Goal: Transaction & Acquisition: Purchase product/service

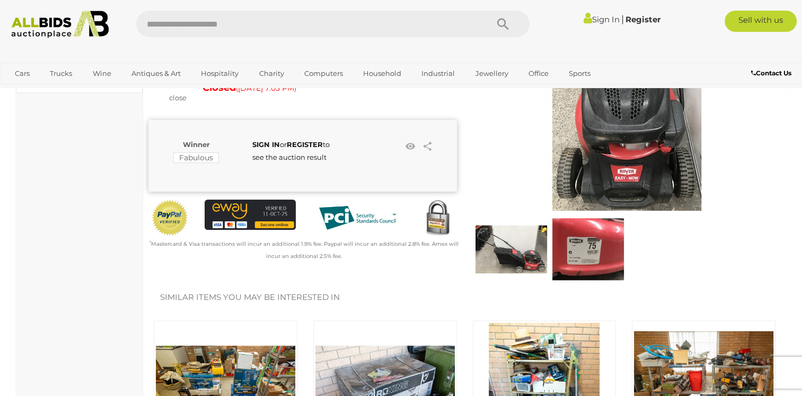
scroll to position [127, 0]
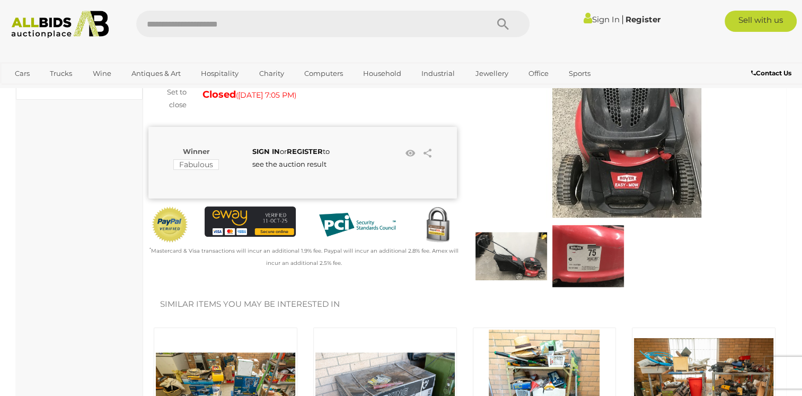
click at [595, 167] on img at bounding box center [627, 111] width 212 height 212
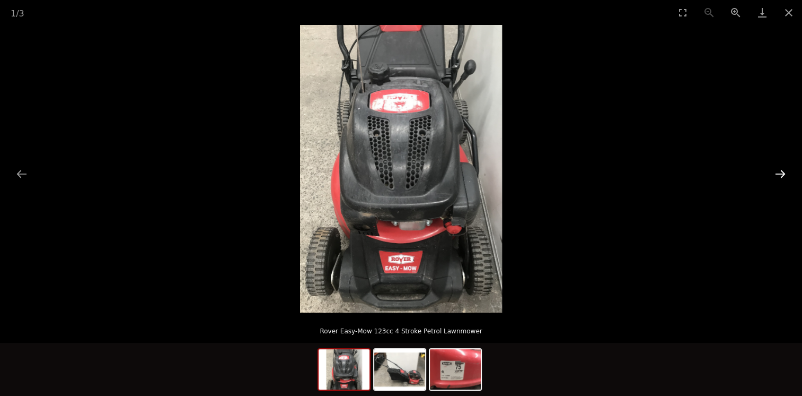
click at [778, 172] on button "Next slide" at bounding box center [781, 173] width 22 height 21
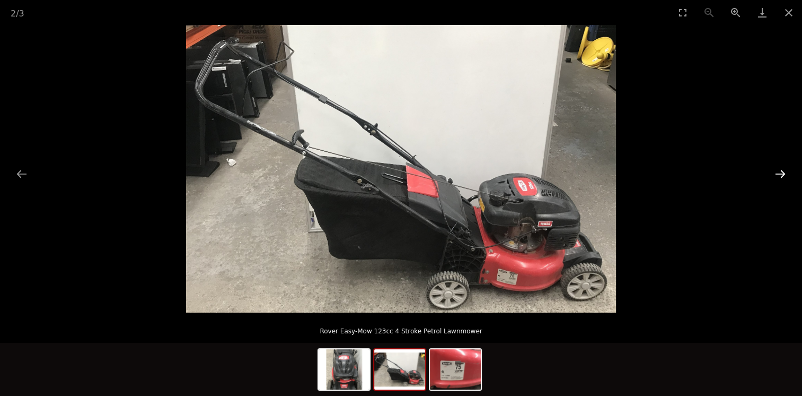
click at [778, 172] on button "Next slide" at bounding box center [781, 173] width 22 height 21
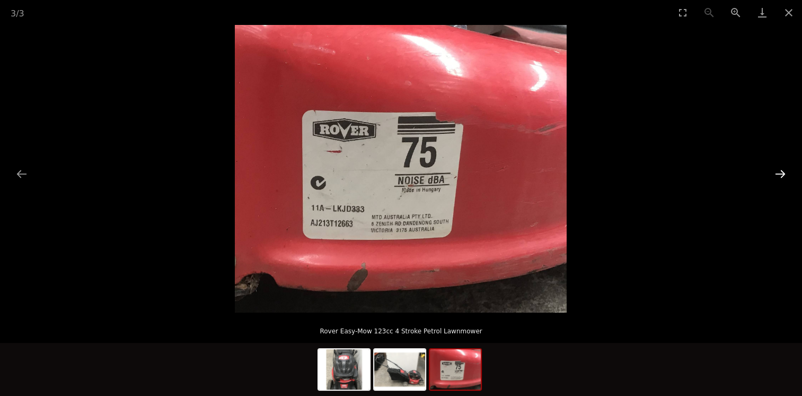
click at [778, 172] on button "Next slide" at bounding box center [781, 173] width 22 height 21
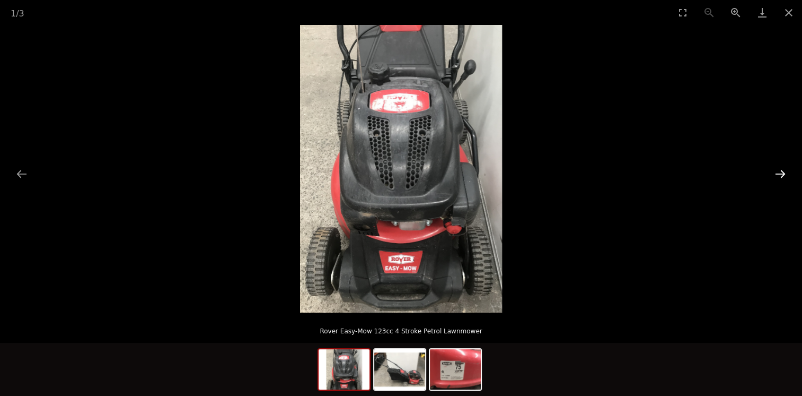
click at [778, 172] on button "Next slide" at bounding box center [781, 173] width 22 height 21
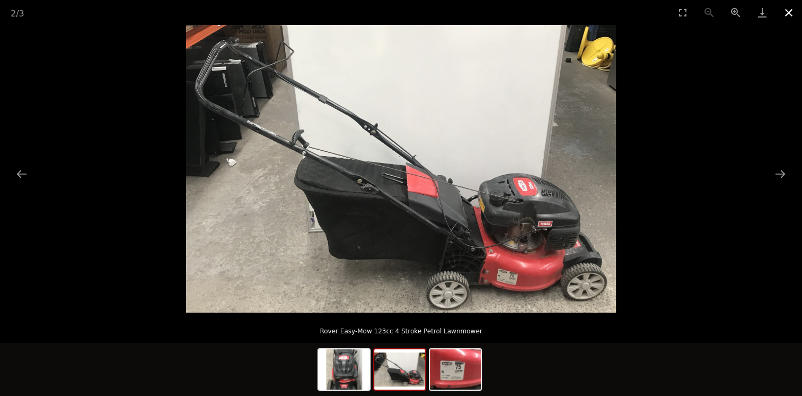
click at [788, 12] on button "Close gallery" at bounding box center [789, 12] width 27 height 25
